Goal: Communication & Community: Answer question/provide support

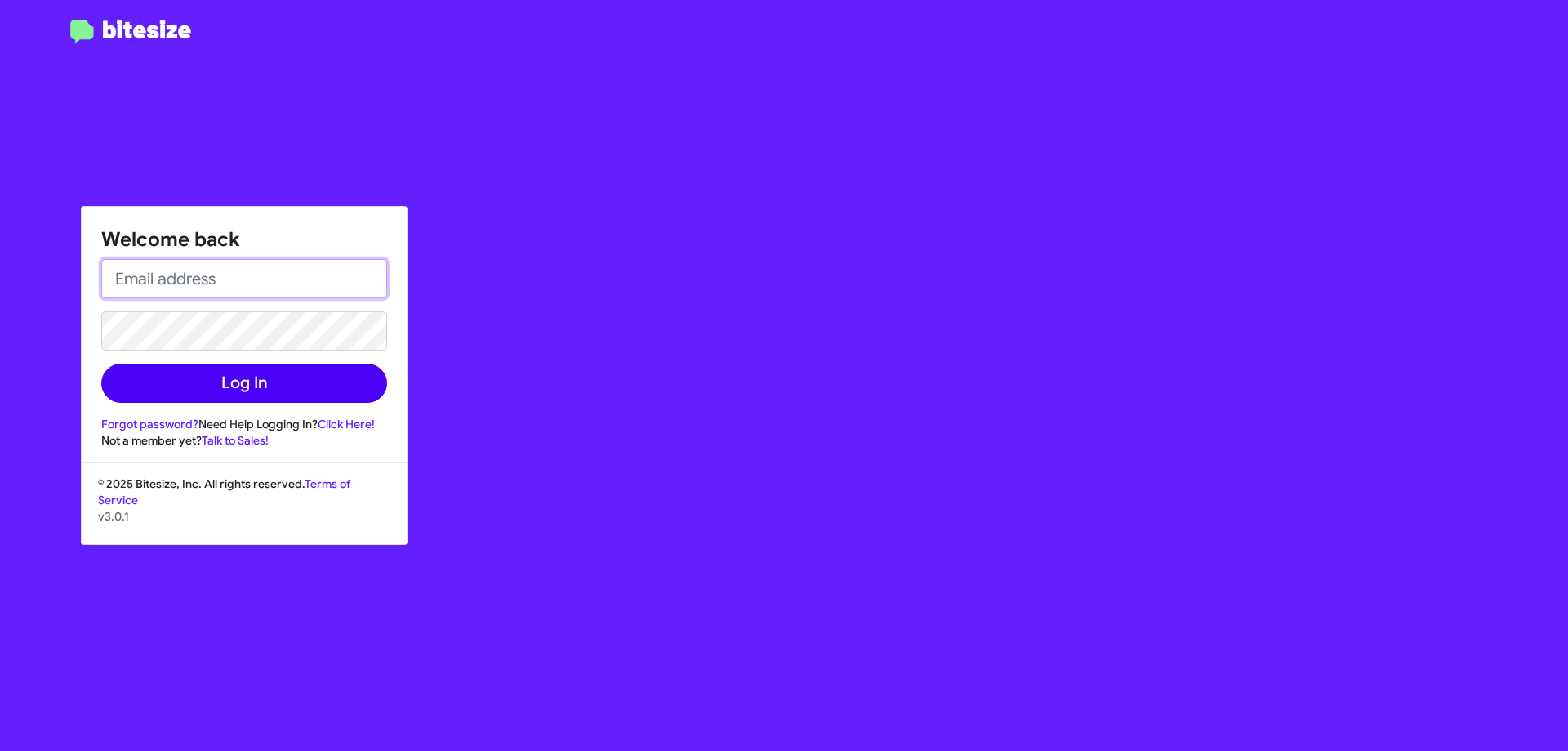
type input "[EMAIL_ADDRESS][DOMAIN_NAME]"
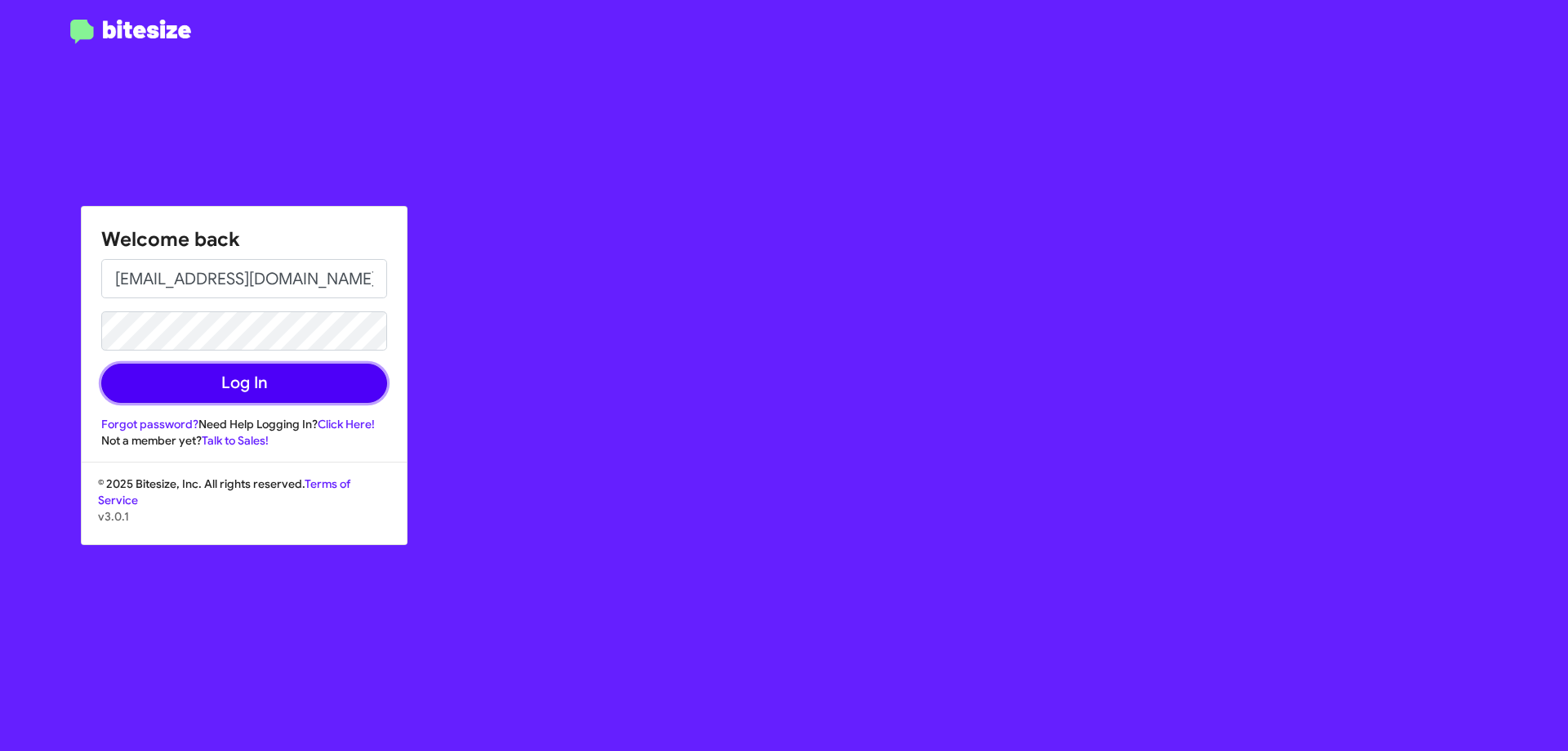
click at [223, 385] on button "Log In" at bounding box center [244, 383] width 286 height 39
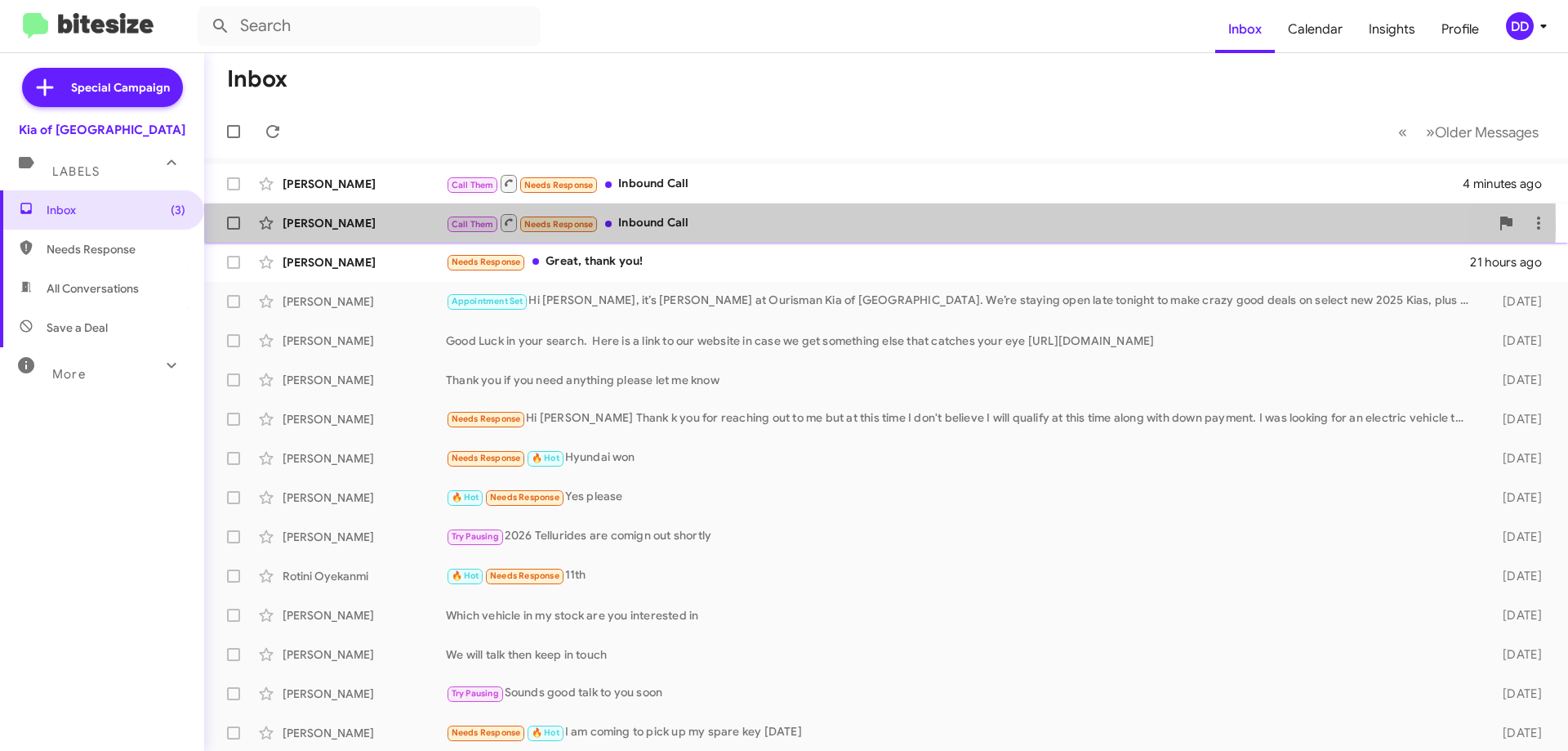
click at [475, 226] on span "Call Them" at bounding box center [472, 224] width 42 height 11
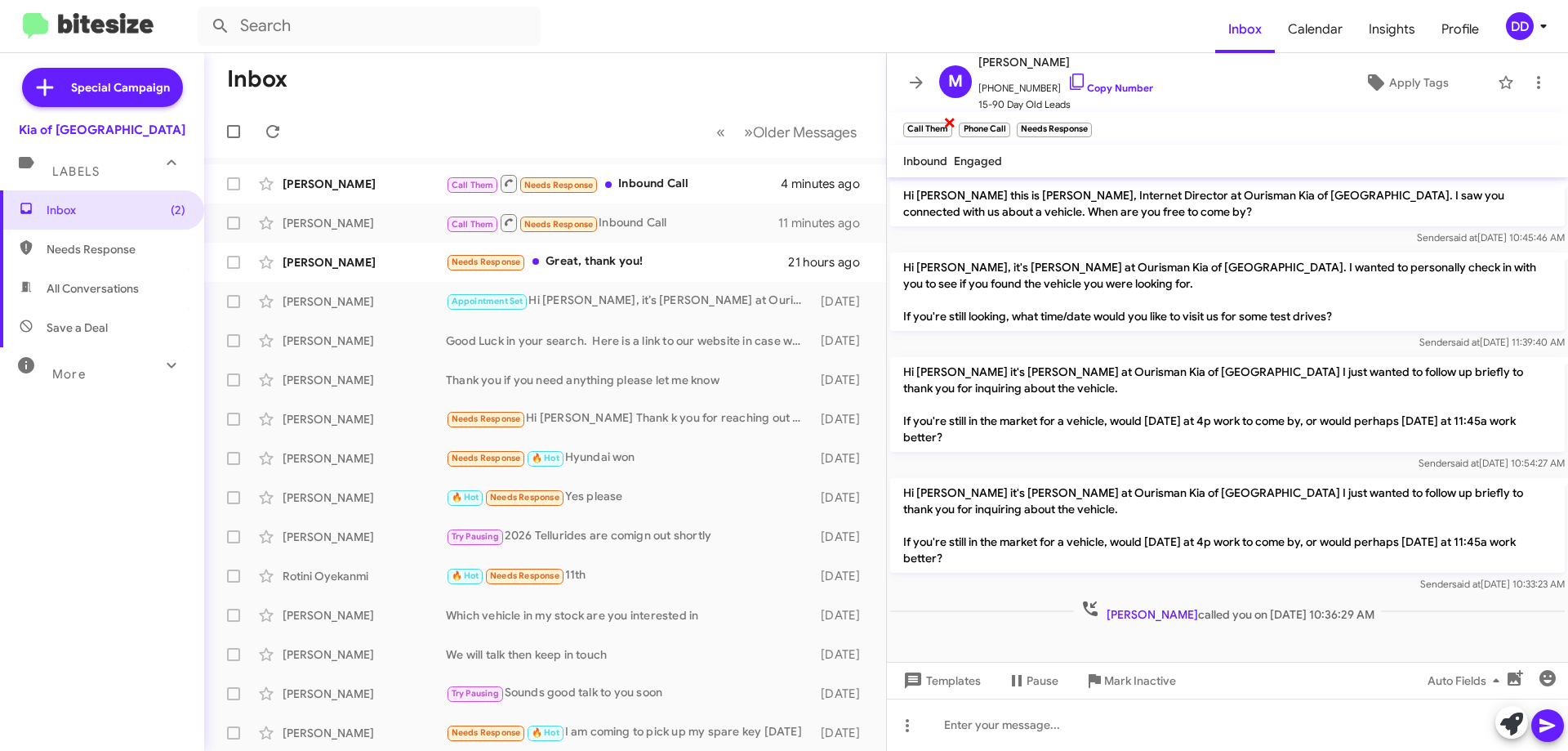
click at [927, 129] on small "Call Them" at bounding box center [927, 129] width 49 height 14
click at [383, 187] on div "[PERSON_NAME]" at bounding box center [364, 184] width 163 height 16
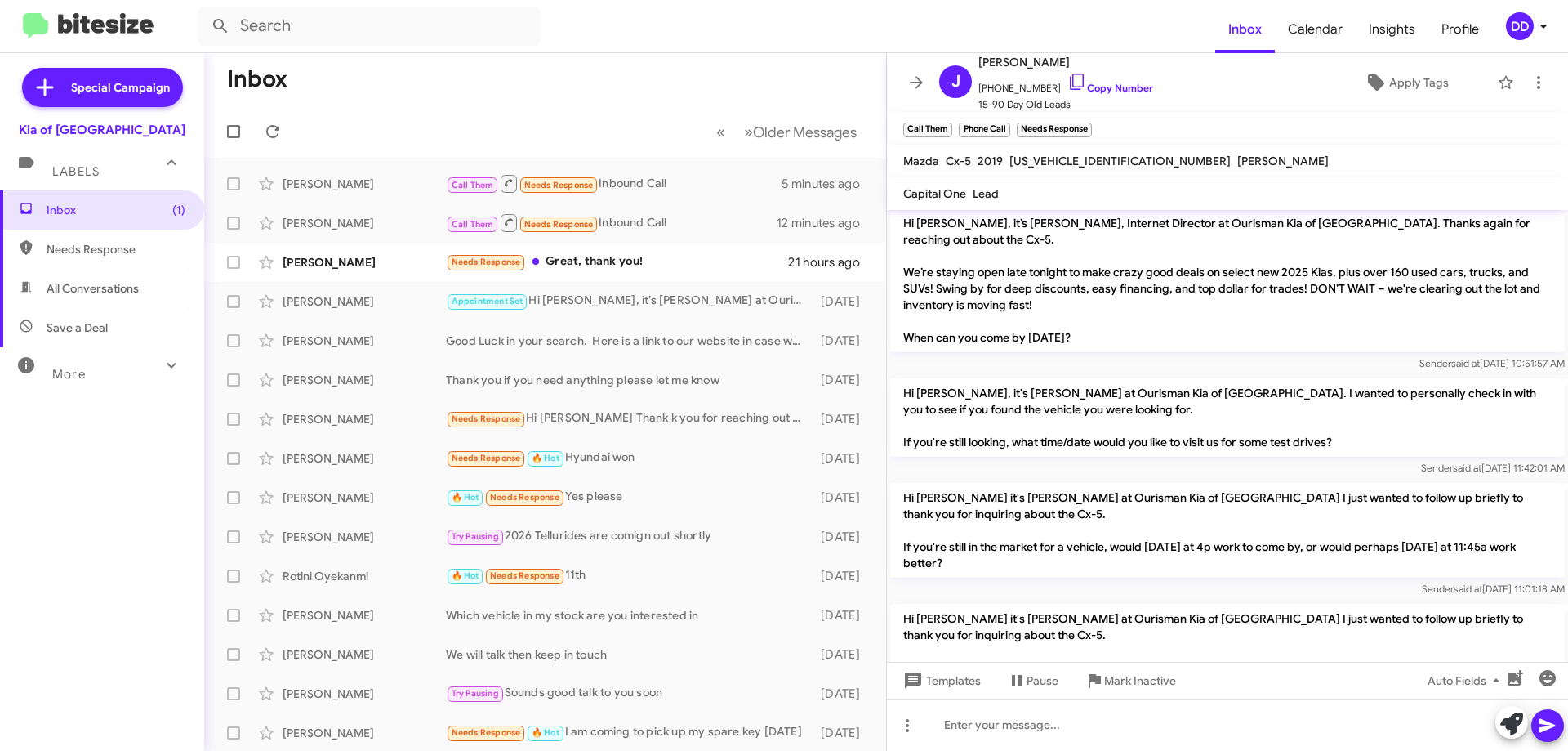
scroll to position [1789, 0]
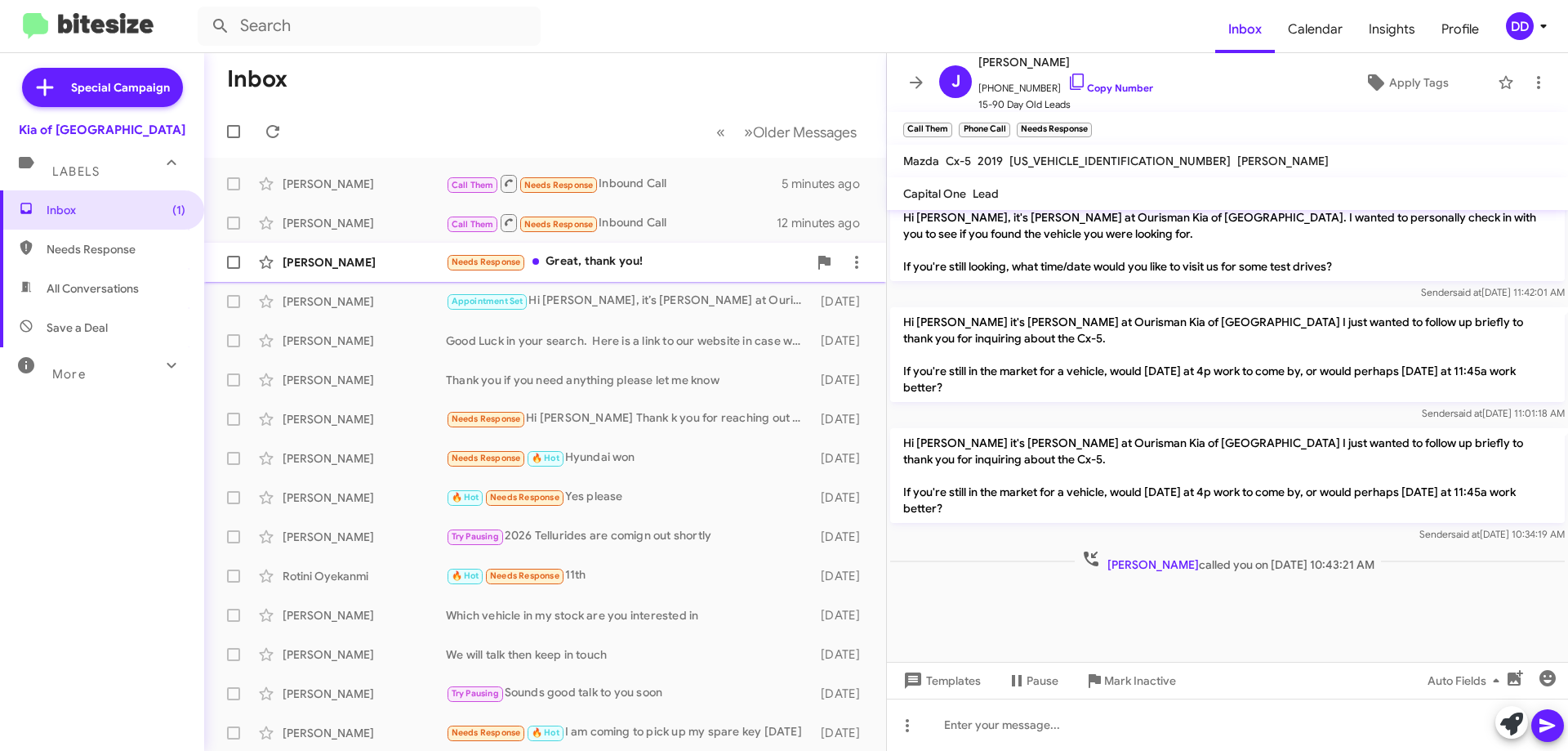
click at [357, 266] on div "[PERSON_NAME]" at bounding box center [364, 262] width 163 height 16
